Goal: Find specific page/section: Find specific page/section

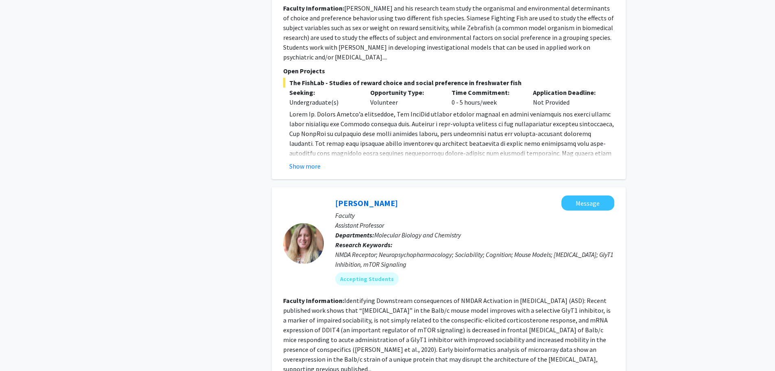
scroll to position [2529, 0]
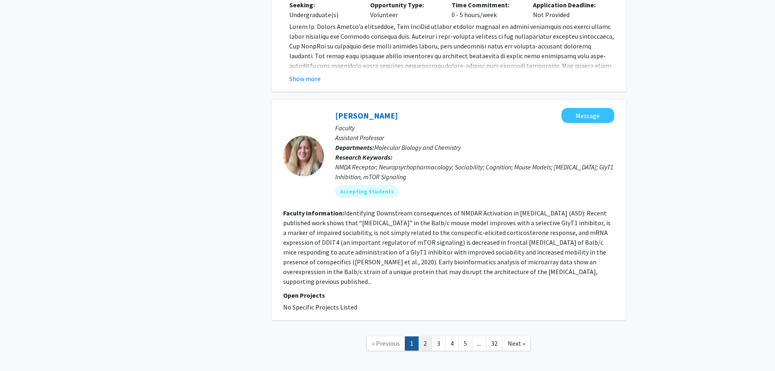
click at [423, 336] on link "2" at bounding box center [425, 343] width 14 height 14
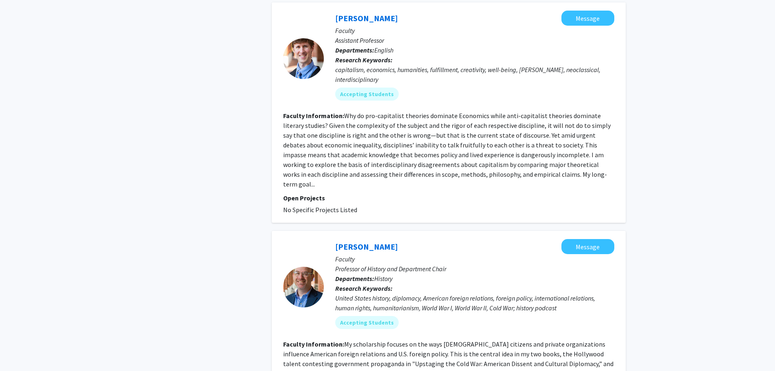
scroll to position [1699, 0]
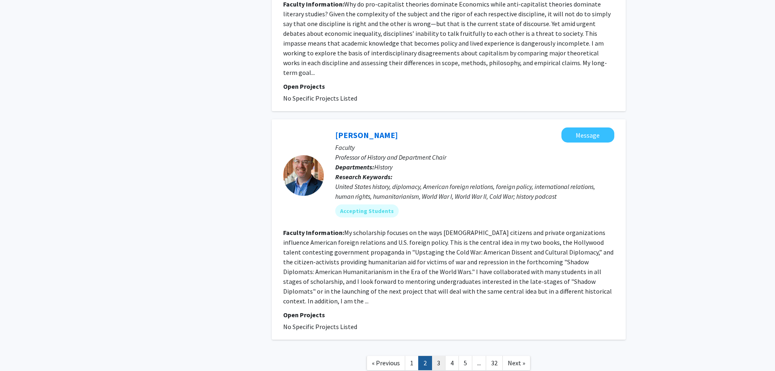
click at [438, 356] on link "3" at bounding box center [439, 363] width 14 height 14
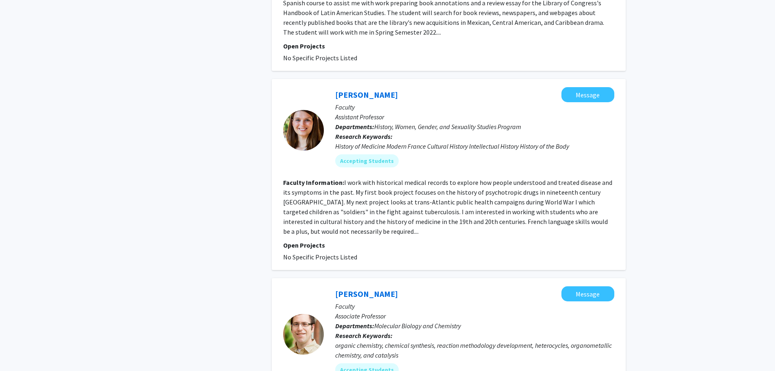
scroll to position [1709, 0]
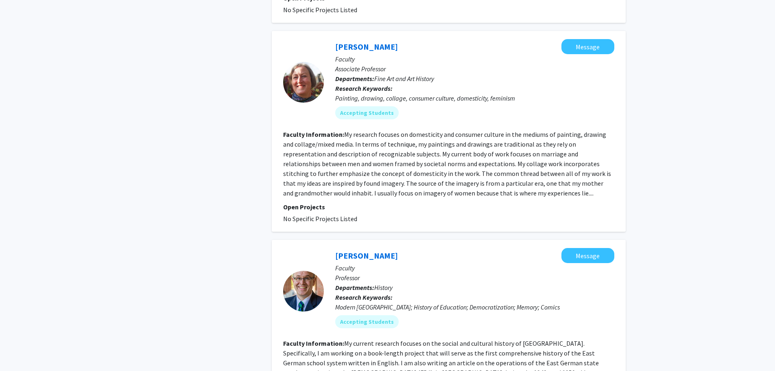
scroll to position [692, 0]
